Goal: Task Accomplishment & Management: Manage account settings

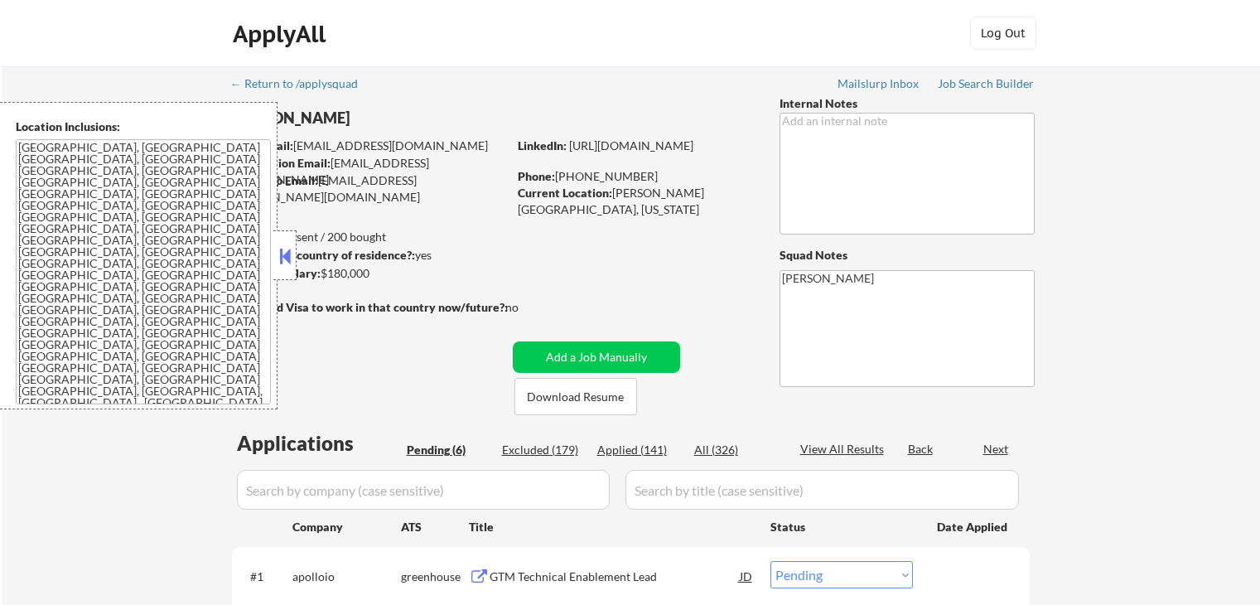
select select ""pending""
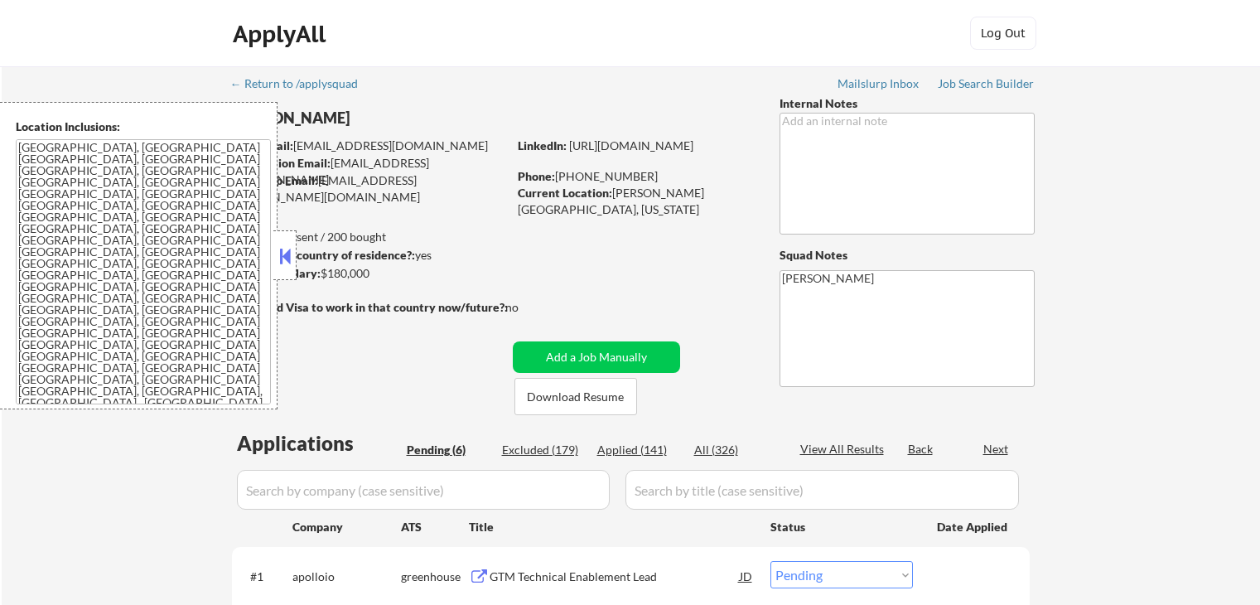
select select ""pending""
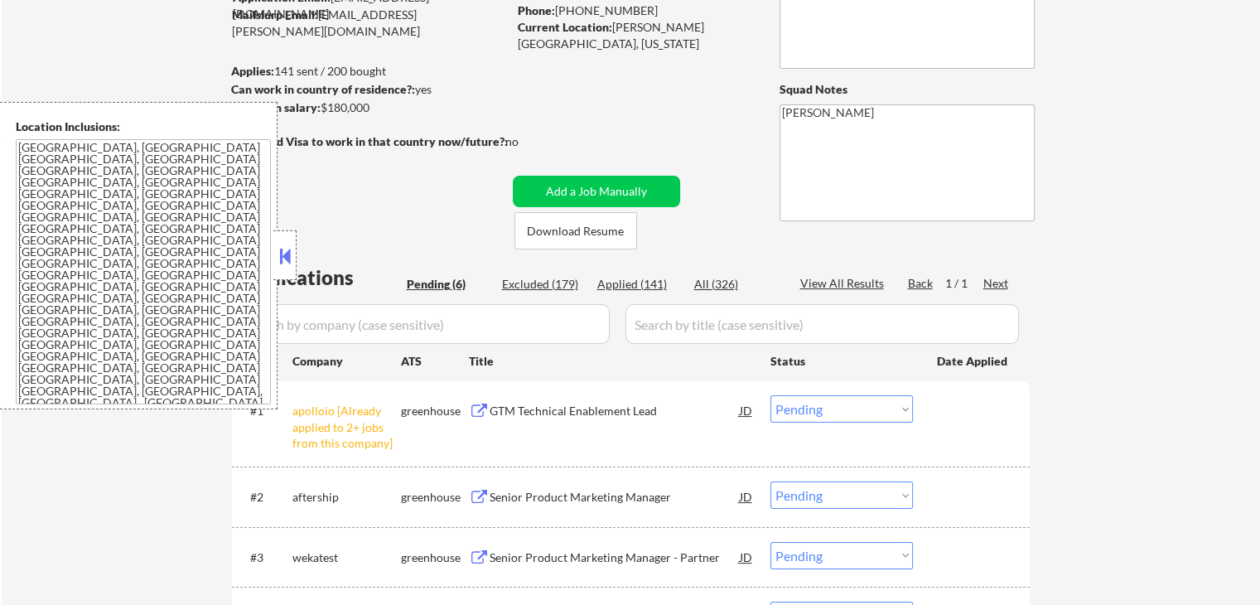
scroll to position [331, 0]
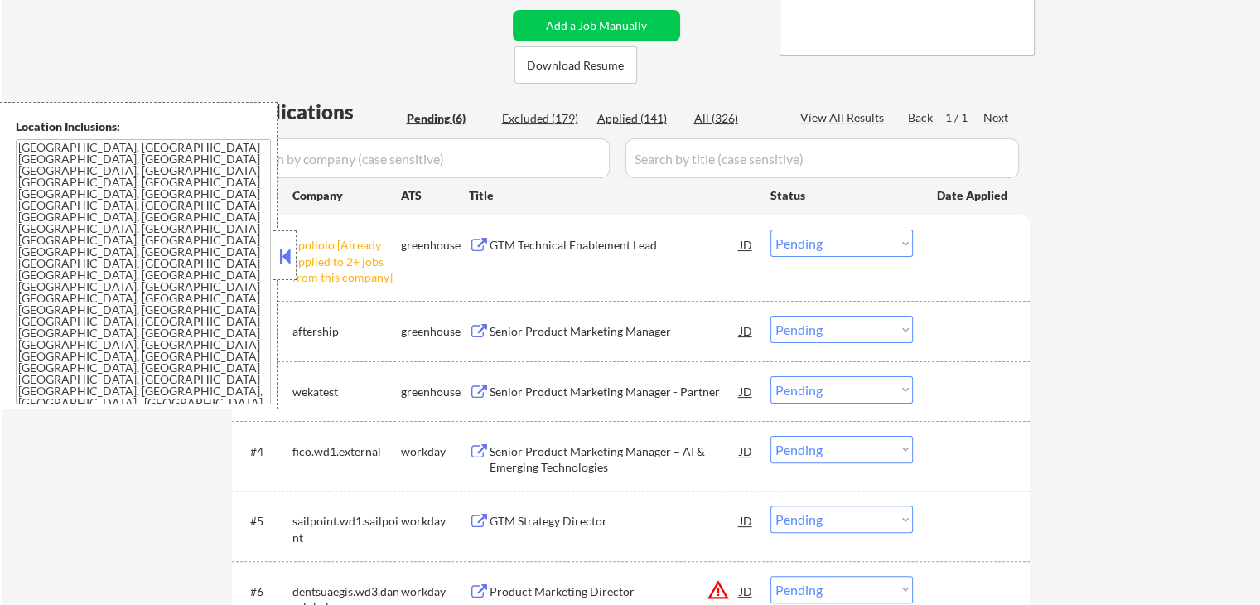
click at [841, 230] on select "Choose an option... Pending Applied Excluded (Questions) Excluded (Expired) Exc…" at bounding box center [841, 242] width 142 height 27
click at [770, 229] on select "Choose an option... Pending Applied Excluded (Questions) Excluded (Expired) Exc…" at bounding box center [841, 242] width 142 height 27
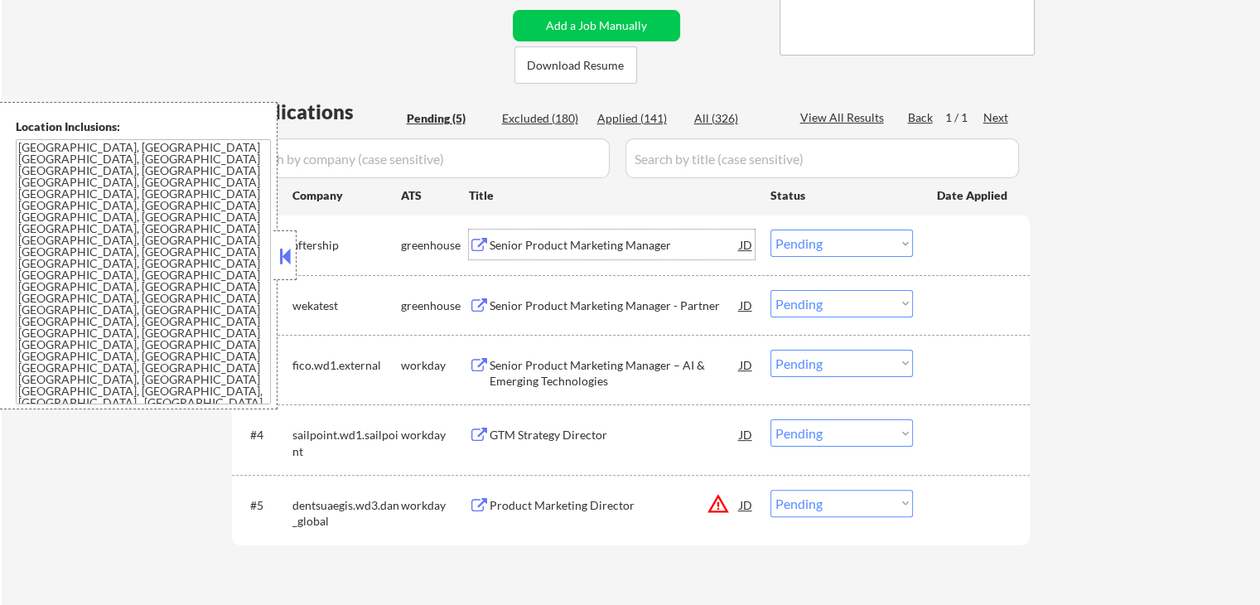
click at [525, 248] on div "Senior Product Marketing Manager" at bounding box center [614, 245] width 250 height 17
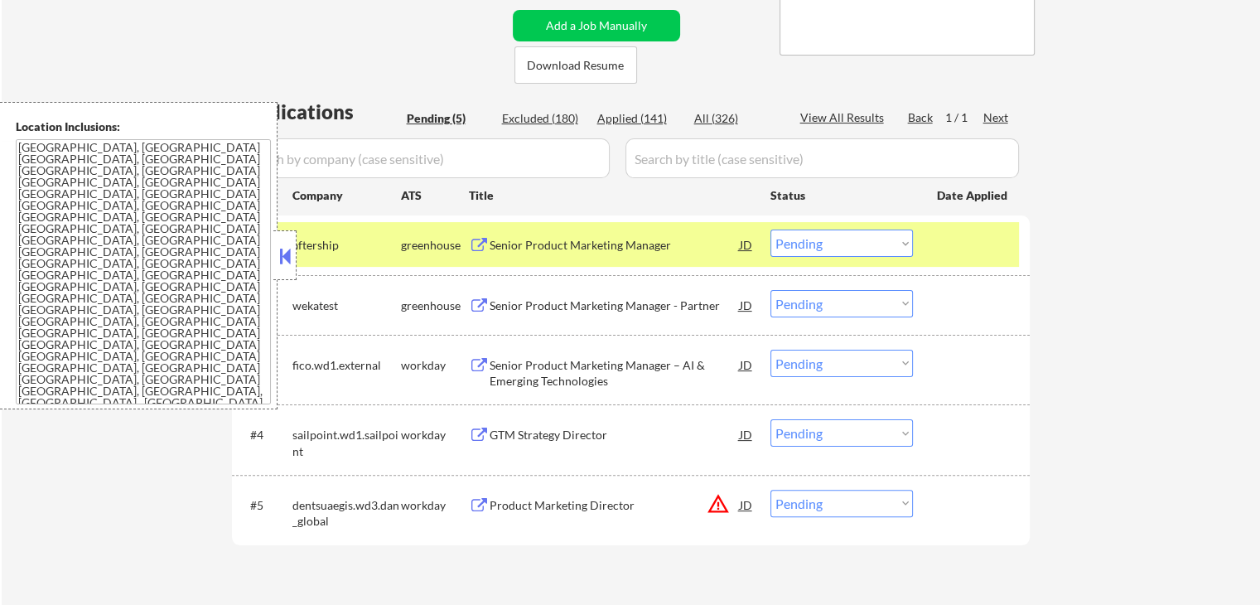
click at [508, 302] on div "Senior Product Marketing Manager - Partner" at bounding box center [614, 305] width 250 height 17
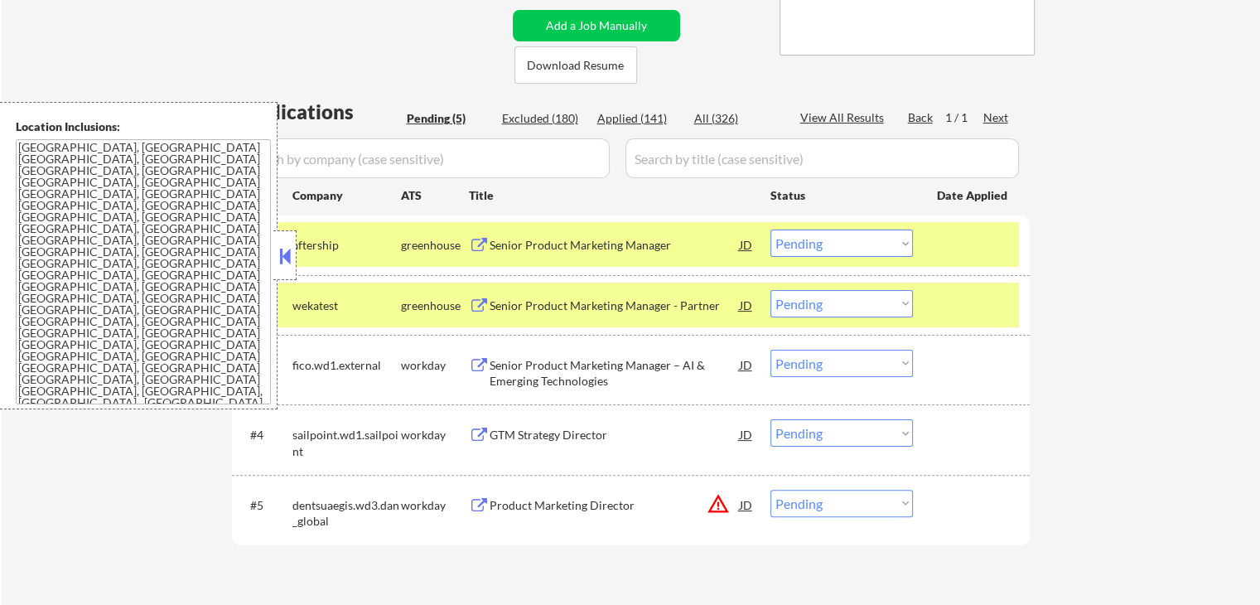
click at [287, 253] on button at bounding box center [285, 255] width 18 height 25
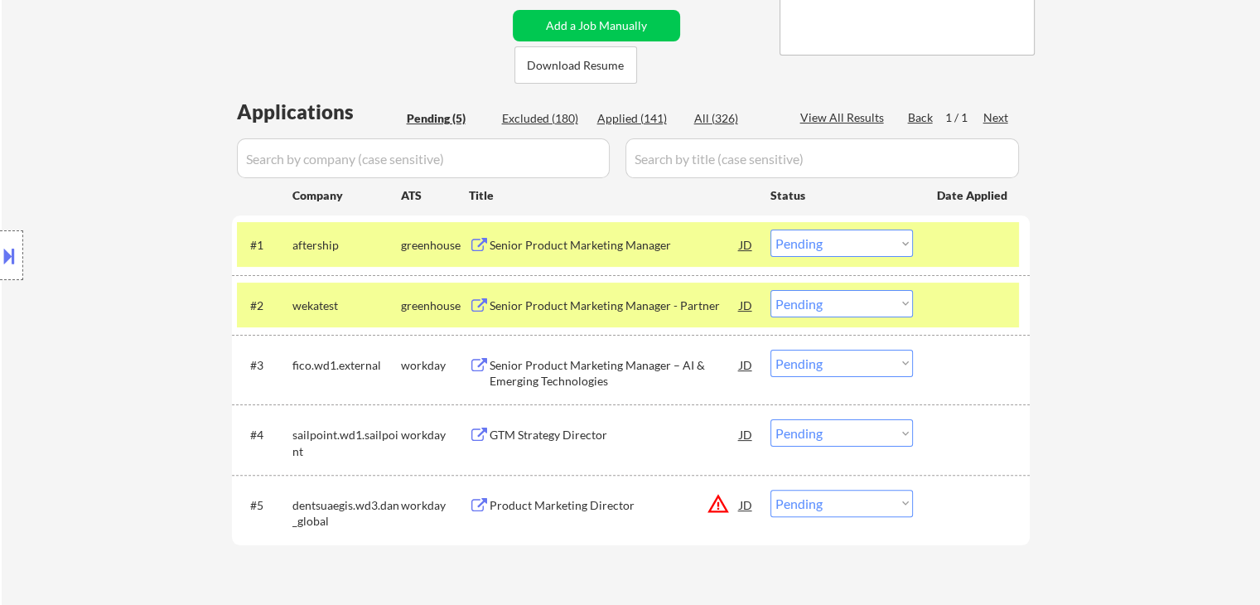
click at [748, 243] on div "JD" at bounding box center [746, 244] width 17 height 30
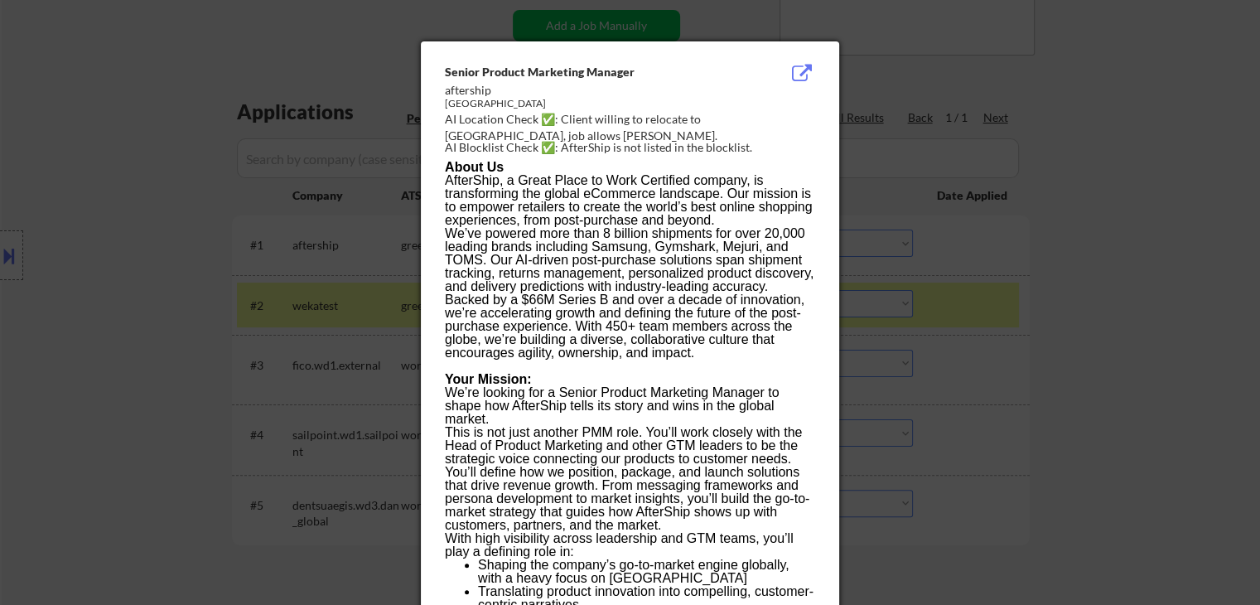
click at [447, 71] on div "Senior Product Marketing Manager" at bounding box center [588, 72] width 287 height 17
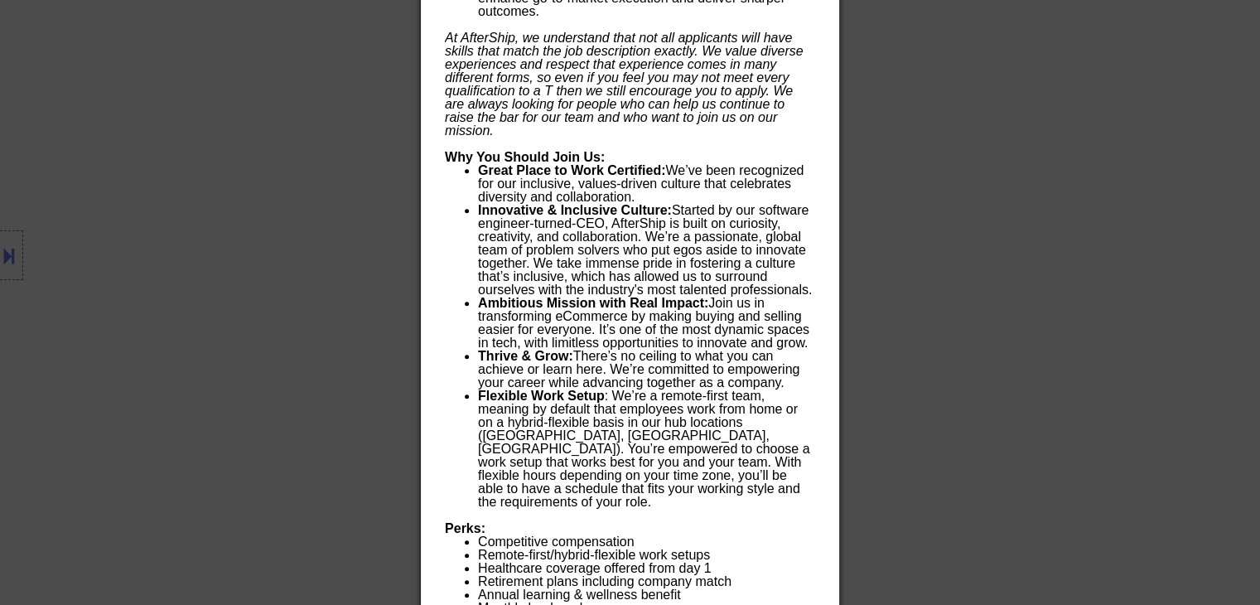
scroll to position [1706, 0]
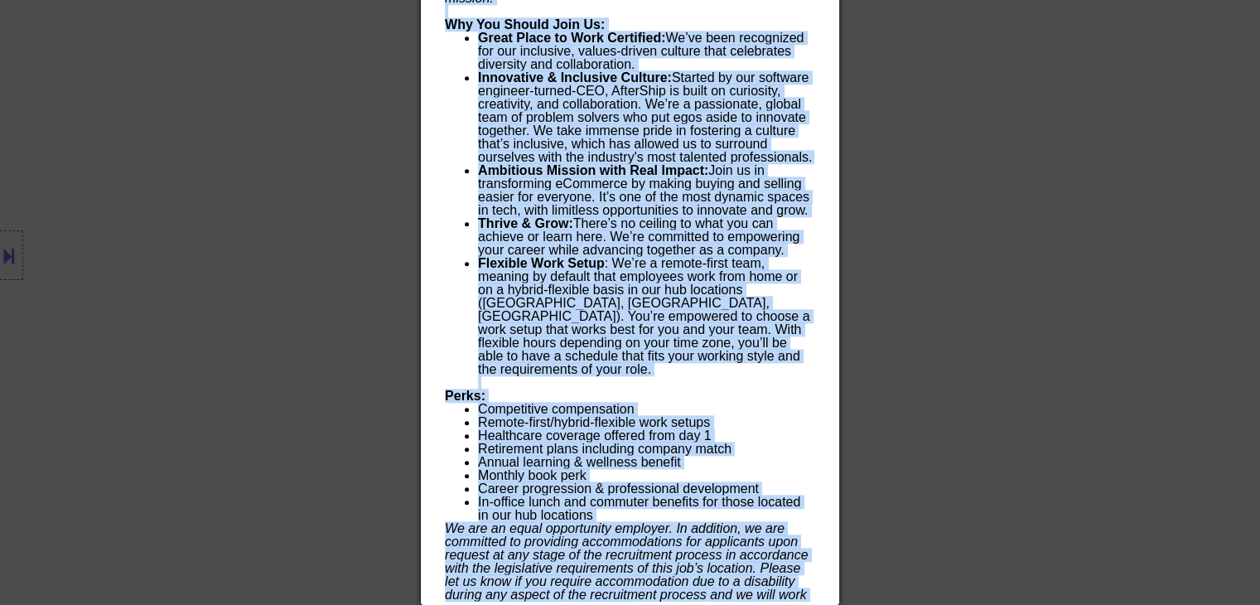
click at [633, 594] on p "We are an equal opportunity employer. In addition, we are committed to providin…" at bounding box center [629, 568] width 369 height 93
copy div "Loremi Dolorsi Ametconse Adipisc elitseddo Eiusmod TE Incididu Utlab ✅: Etdolo …"
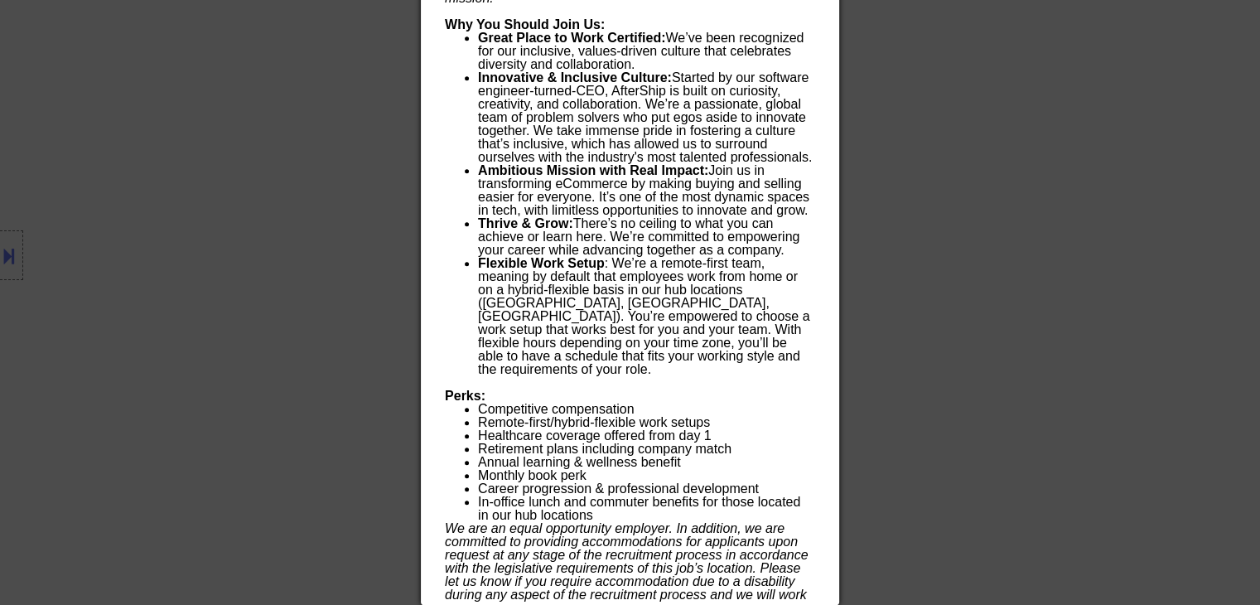
click at [944, 256] on div at bounding box center [630, 302] width 1260 height 605
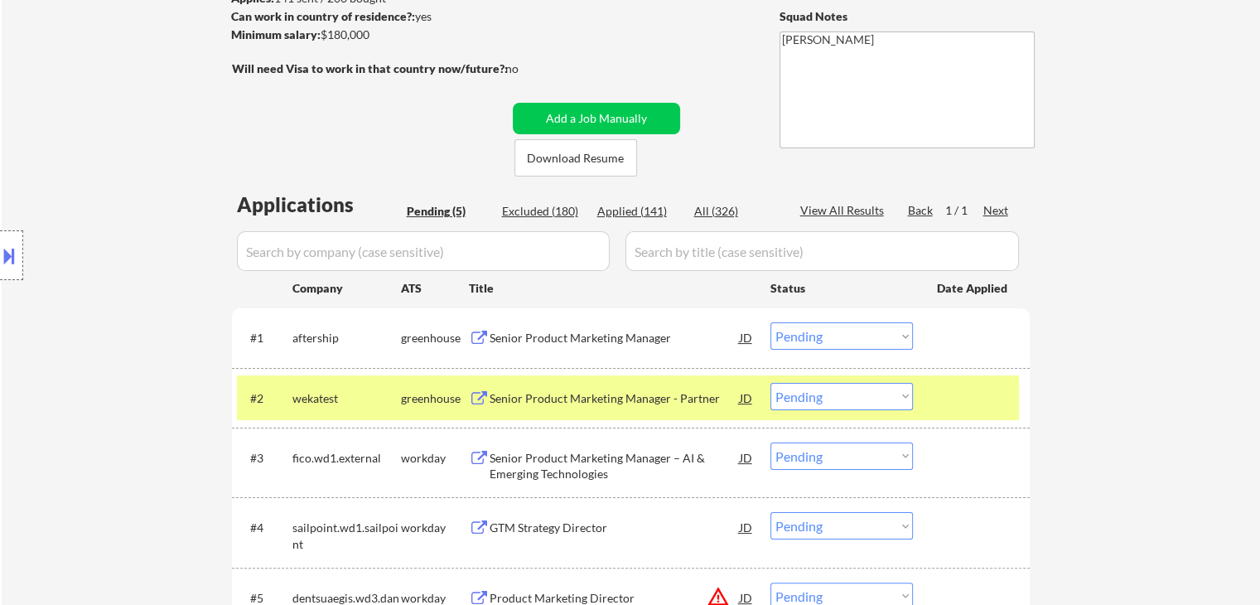
scroll to position [331, 0]
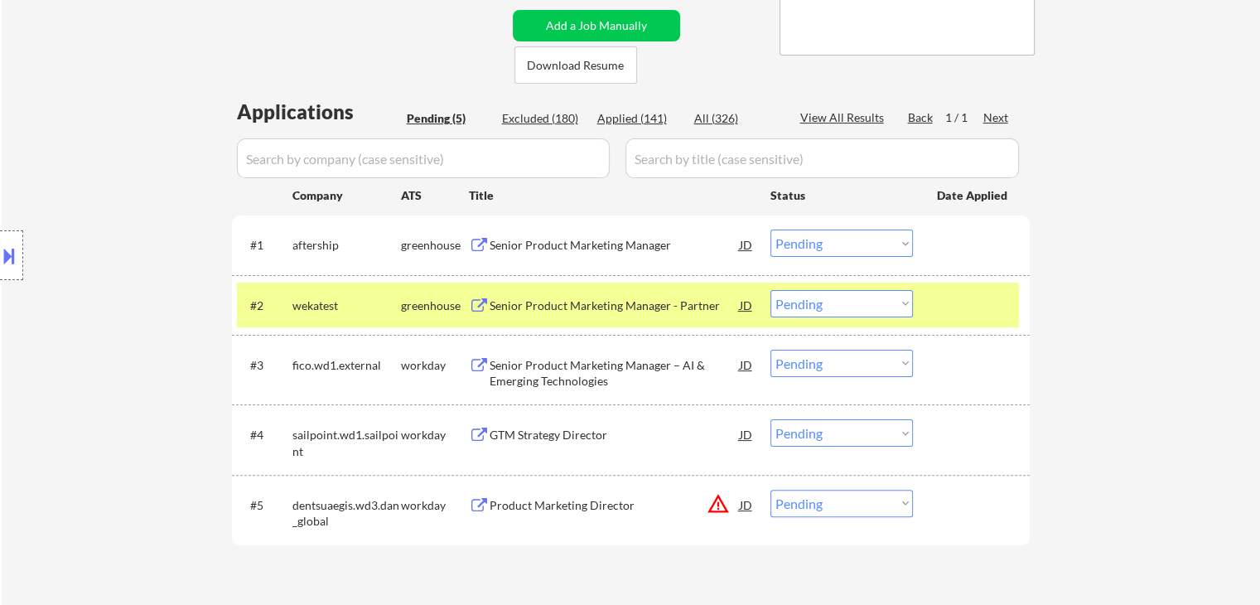
click at [847, 246] on select "Choose an option... Pending Applied Excluded (Questions) Excluded (Expired) Exc…" at bounding box center [841, 242] width 142 height 27
click at [770, 229] on select "Choose an option... Pending Applied Excluded (Questions) Excluded (Expired) Exc…" at bounding box center [841, 242] width 142 height 27
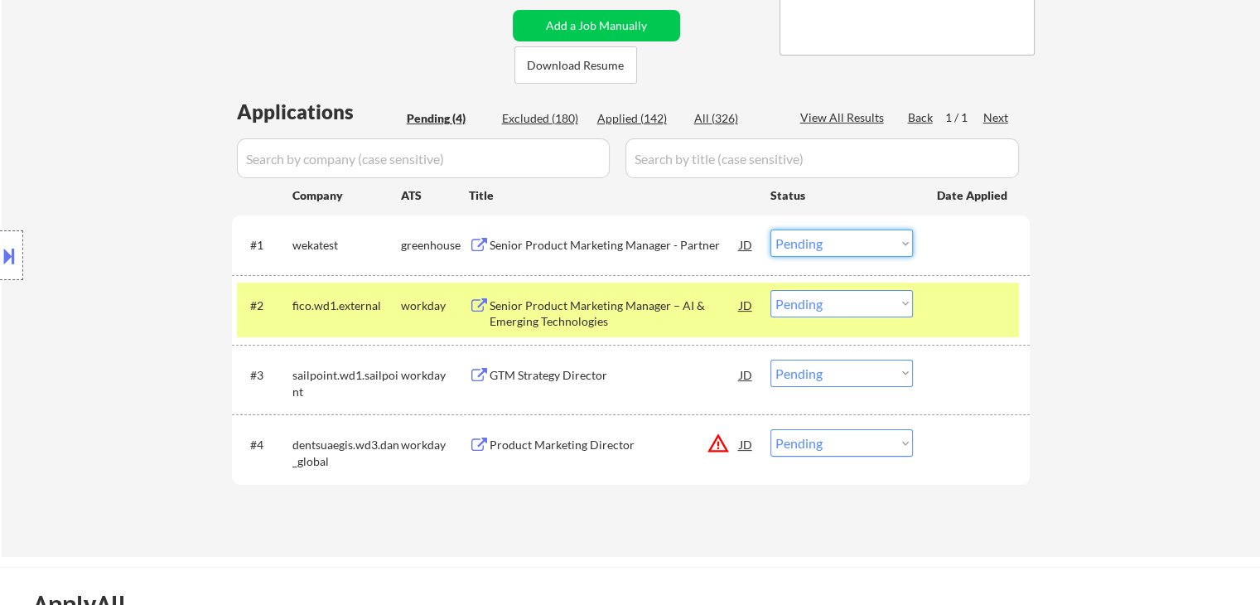
click at [807, 250] on select "Choose an option... Pending Applied Excluded (Questions) Excluded (Expired) Exc…" at bounding box center [841, 242] width 142 height 27
click at [770, 229] on select "Choose an option... Pending Applied Excluded (Questions) Excluded (Expired) Exc…" at bounding box center [841, 242] width 142 height 27
select select ""pending""
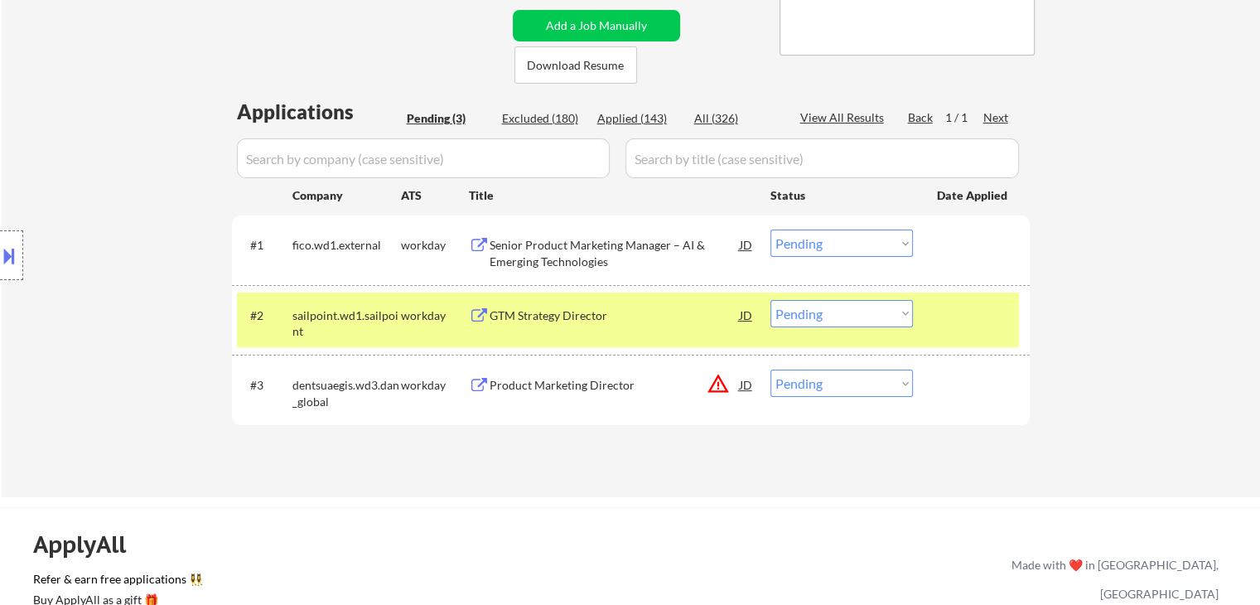
click at [533, 261] on div "Senior Product Marketing Manager – AI & Emerging Technologies" at bounding box center [614, 253] width 250 height 32
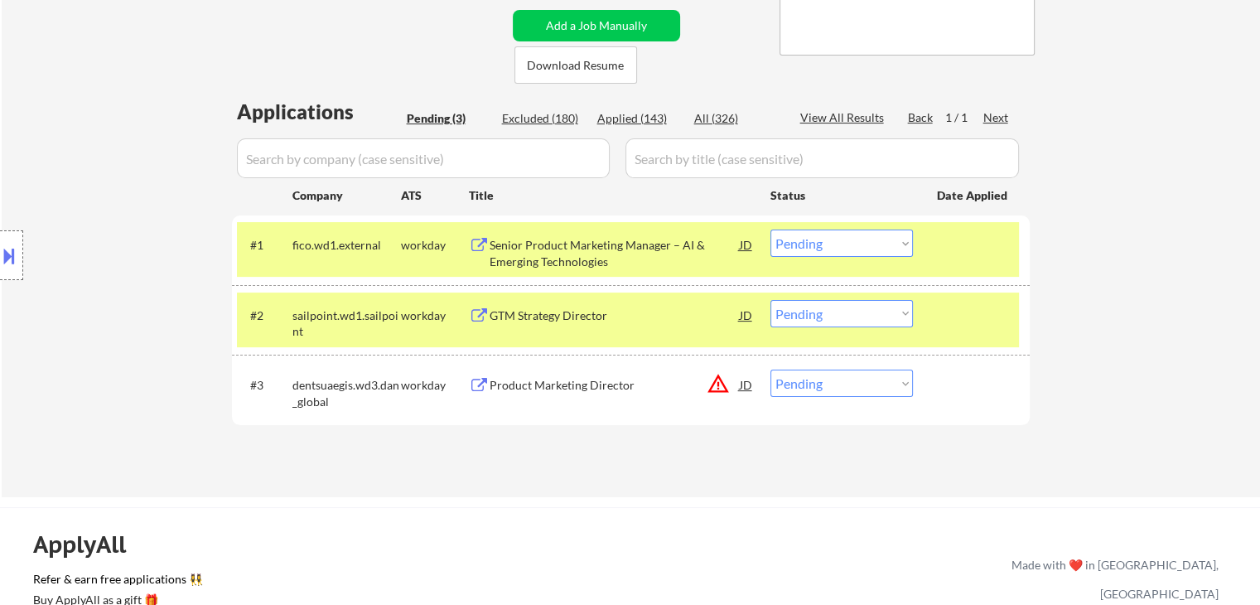
click at [523, 318] on div "GTM Strategy Director" at bounding box center [614, 315] width 250 height 17
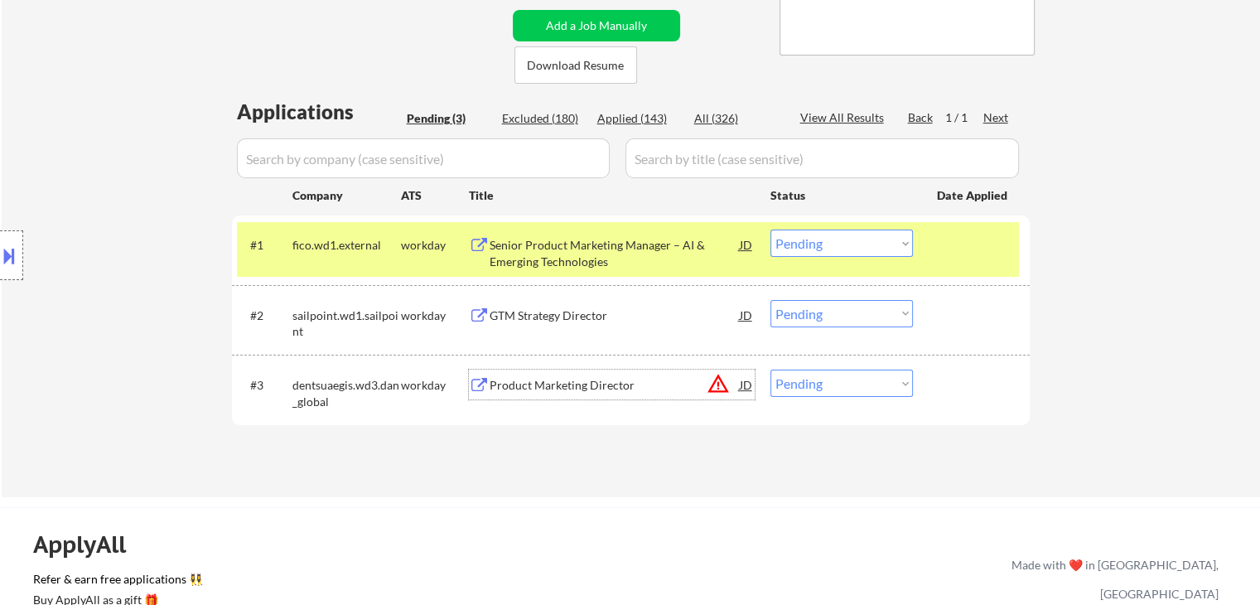
click at [523, 394] on div "Product Marketing Director" at bounding box center [614, 384] width 250 height 30
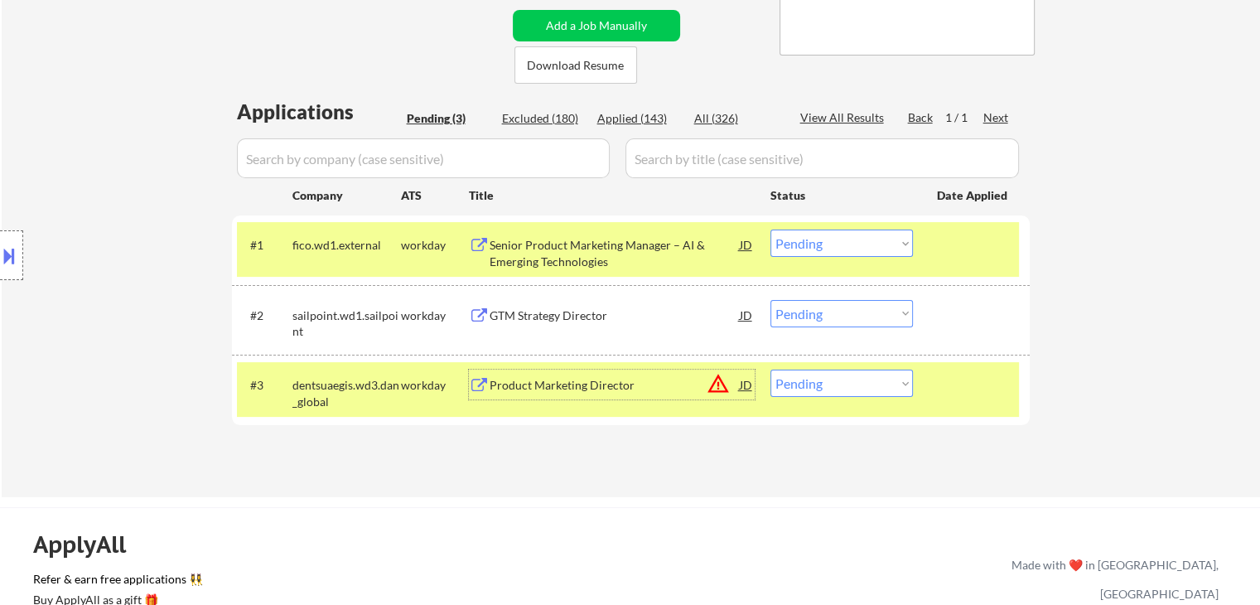
click at [17, 258] on button at bounding box center [9, 255] width 18 height 27
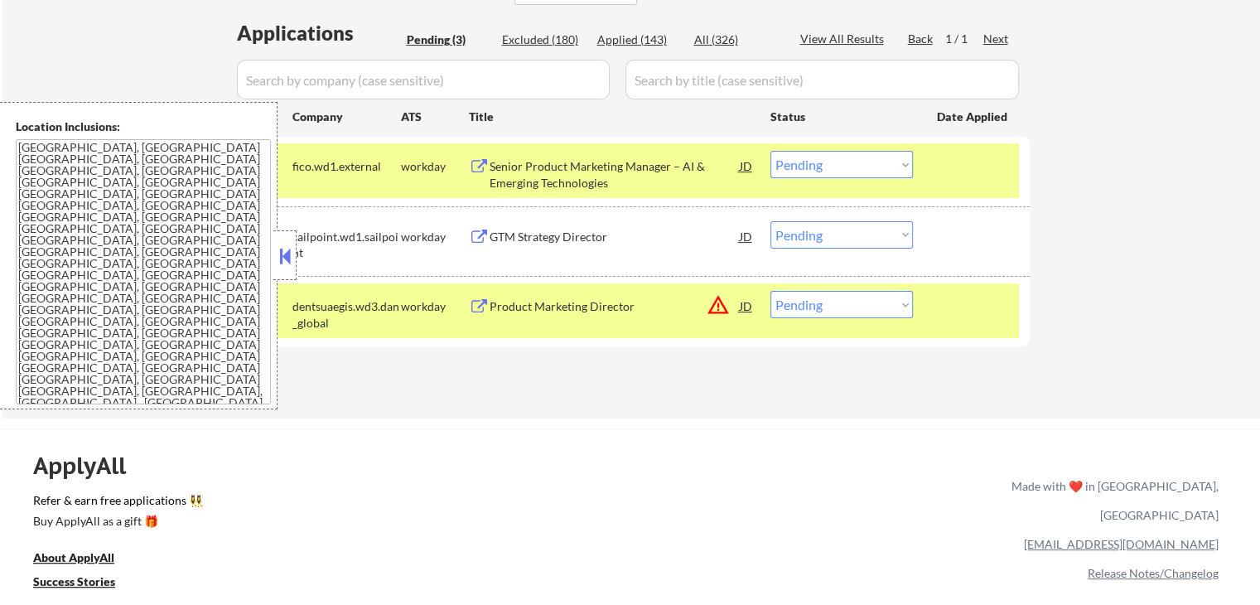
scroll to position [497, 0]
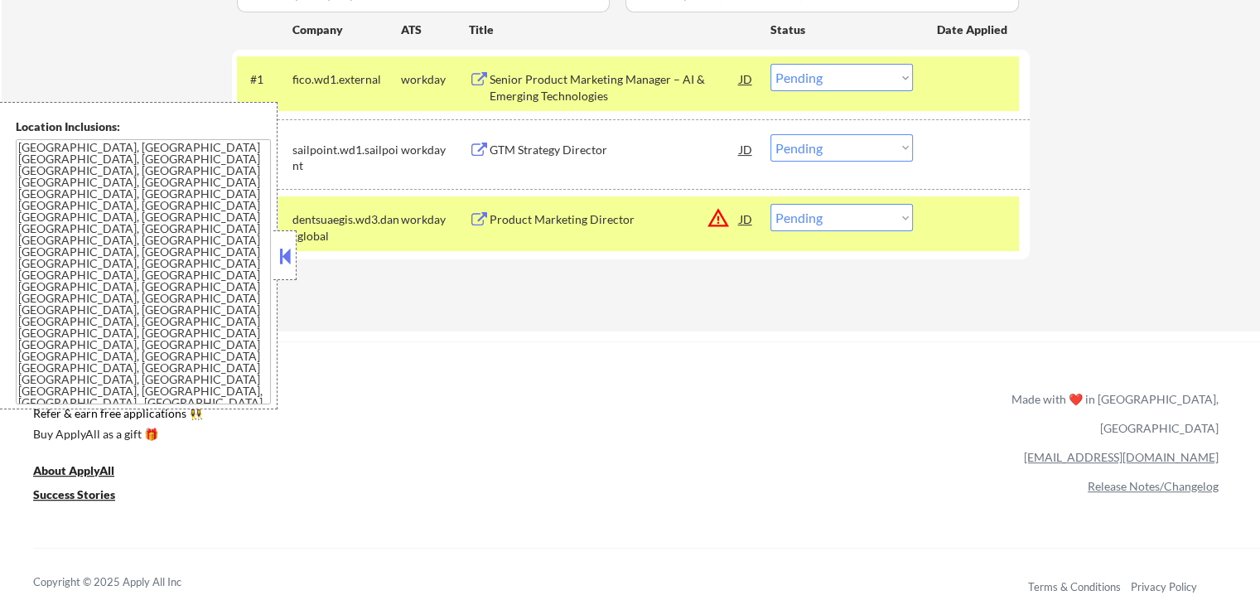
click at [817, 208] on select "Choose an option... Pending Applied Excluded (Questions) Excluded (Expired) Exc…" at bounding box center [841, 217] width 142 height 27
select select ""excluded__salary_""
click at [770, 204] on select "Choose an option... Pending Applied Excluded (Questions) Excluded (Expired) Exc…" at bounding box center [841, 217] width 142 height 27
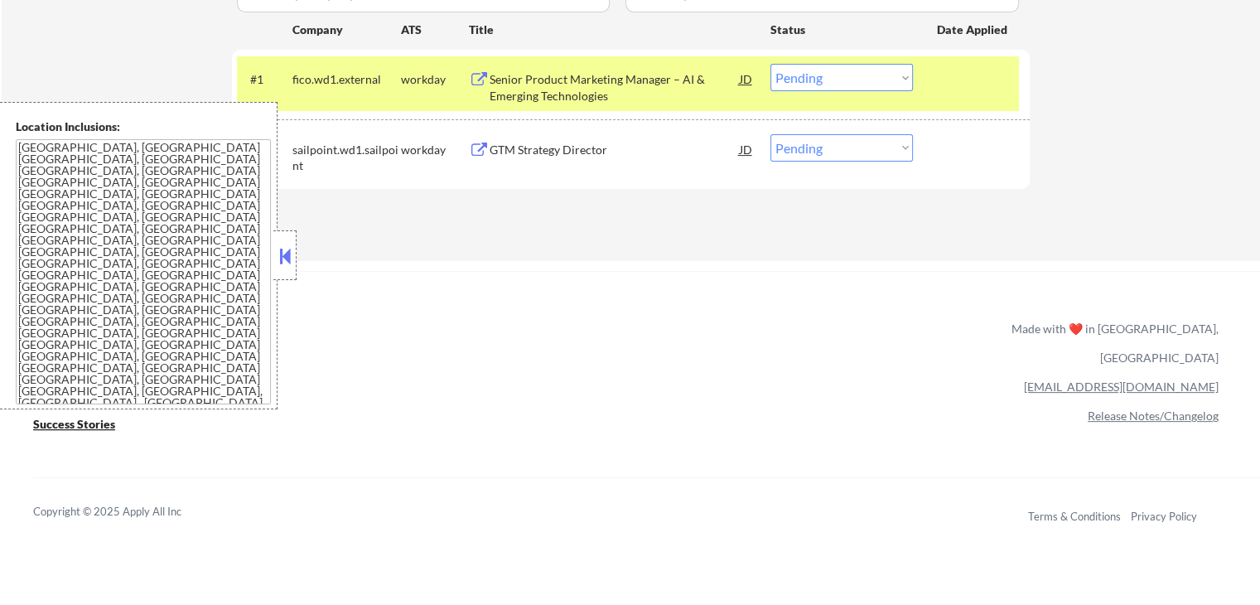
click at [825, 144] on select "Choose an option... Pending Applied Excluded (Questions) Excluded (Expired) Exc…" at bounding box center [841, 147] width 142 height 27
select select ""applied""
click at [770, 134] on select "Choose an option... Pending Applied Excluded (Questions) Excluded (Expired) Exc…" at bounding box center [841, 147] width 142 height 27
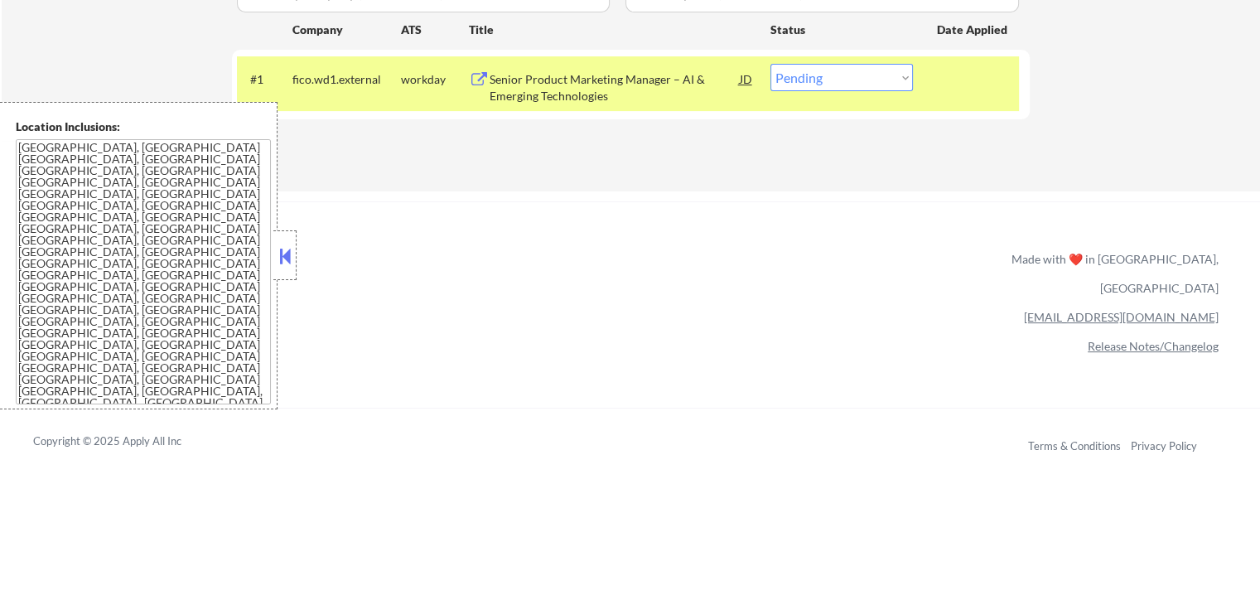
click at [826, 79] on select "Choose an option... Pending Applied Excluded (Questions) Excluded (Expired) Exc…" at bounding box center [841, 77] width 142 height 27
select select ""applied""
click at [770, 64] on select "Choose an option... Pending Applied Excluded (Questions) Excluded (Expired) Exc…" at bounding box center [841, 77] width 142 height 27
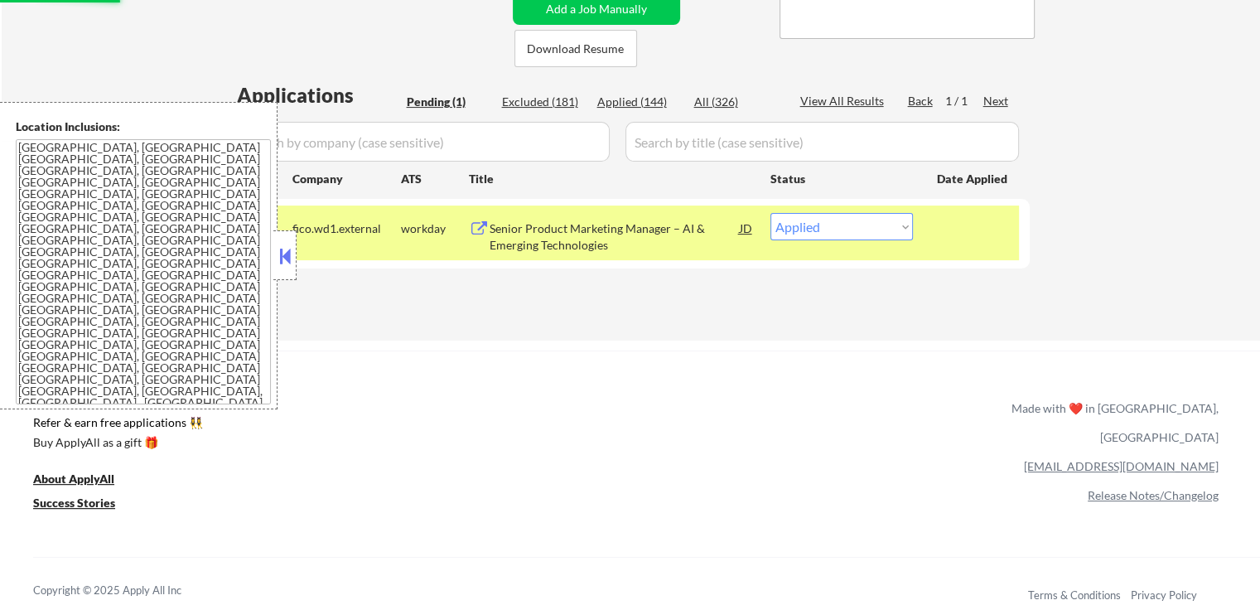
scroll to position [248, 0]
